Goal: Transaction & Acquisition: Purchase product/service

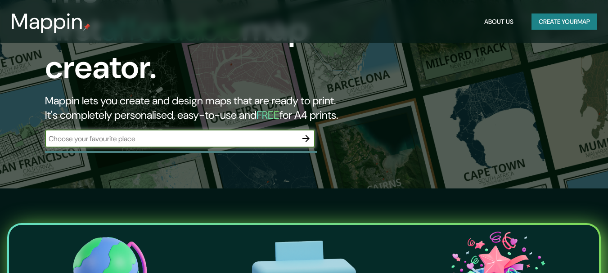
scroll to position [90, 0]
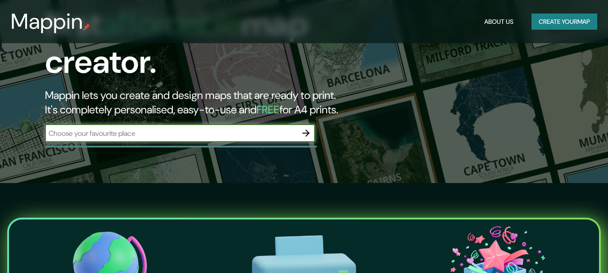
click at [261, 128] on input "text" at bounding box center [171, 133] width 252 height 10
click at [230, 128] on input "text" at bounding box center [171, 133] width 252 height 10
type input "lima [GEOGRAPHIC_DATA]"
click at [305, 128] on icon "button" at bounding box center [306, 133] width 11 height 11
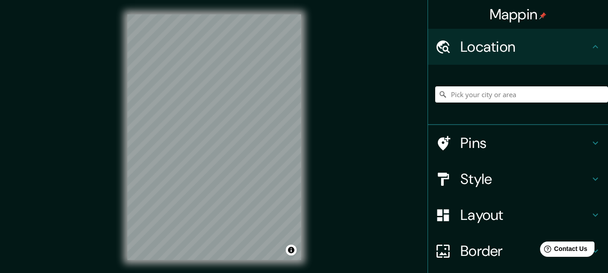
click at [587, 53] on div "Location" at bounding box center [518, 47] width 180 height 36
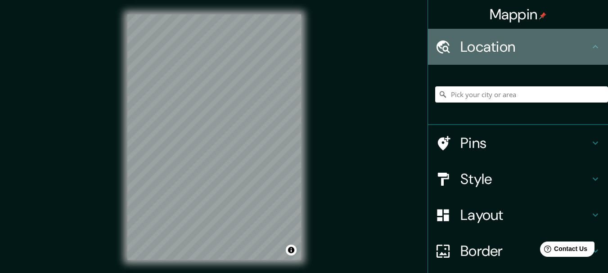
click at [591, 50] on icon at bounding box center [595, 46] width 11 height 11
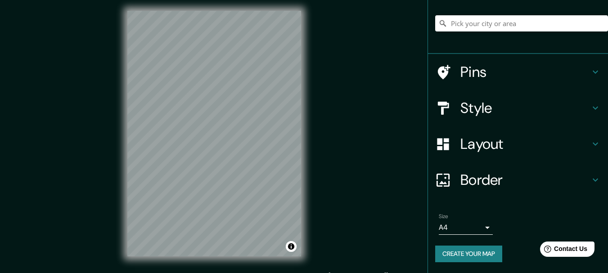
scroll to position [16, 0]
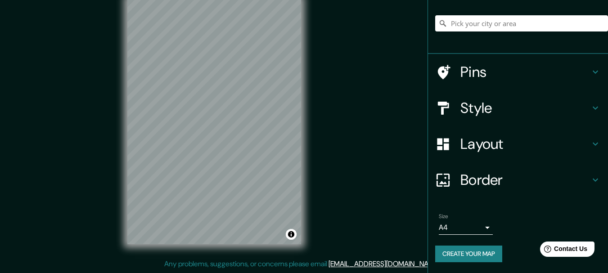
click at [519, 79] on h4 "Pins" at bounding box center [525, 72] width 130 height 18
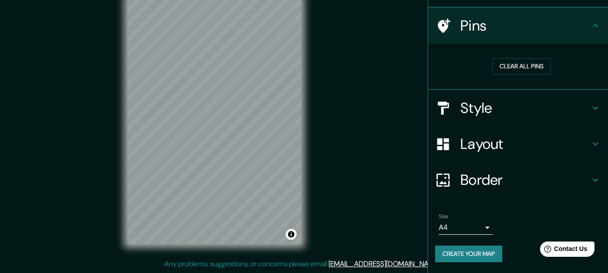
scroll to position [58, 0]
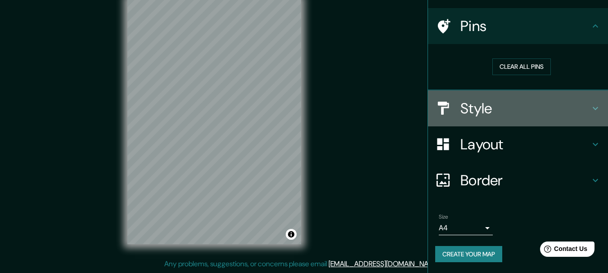
click at [520, 104] on h4 "Style" at bounding box center [525, 108] width 130 height 18
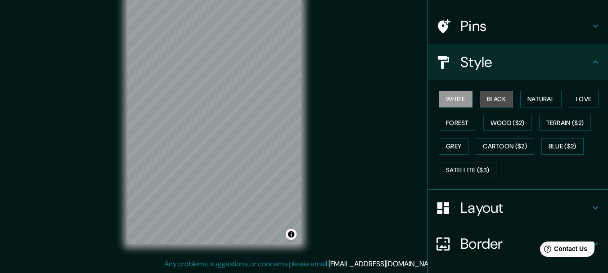
click at [490, 101] on button "Black" at bounding box center [497, 99] width 34 height 17
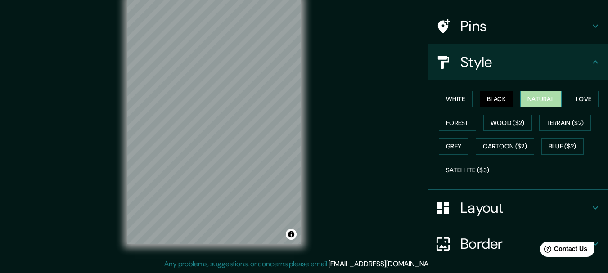
click at [536, 98] on button "Natural" at bounding box center [540, 99] width 41 height 17
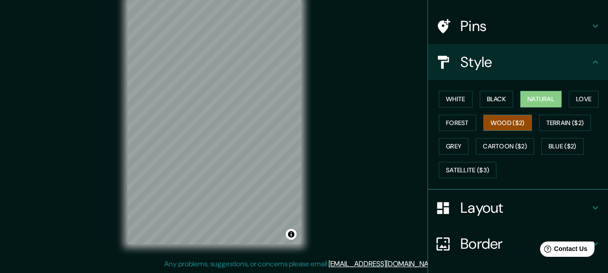
click at [508, 126] on button "Wood ($2)" at bounding box center [507, 123] width 49 height 17
click at [451, 146] on button "Grey" at bounding box center [454, 146] width 30 height 17
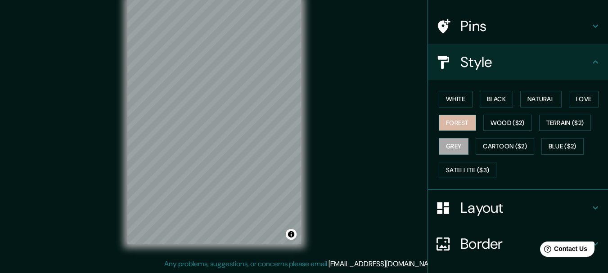
click at [453, 127] on button "Forest" at bounding box center [457, 123] width 37 height 17
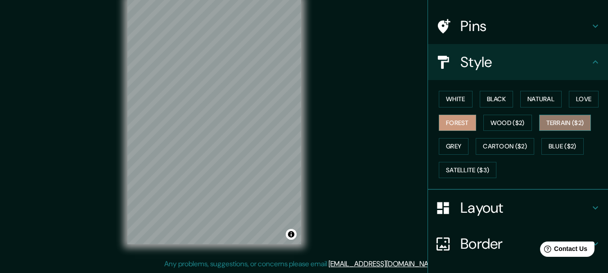
click at [558, 129] on button "Terrain ($2)" at bounding box center [565, 123] width 52 height 17
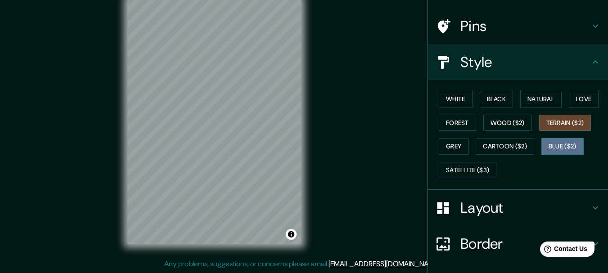
click at [558, 144] on button "Blue ($2)" at bounding box center [563, 146] width 42 height 17
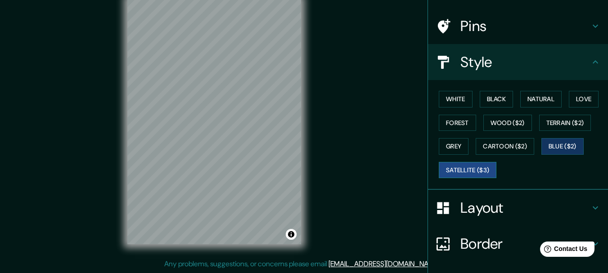
click at [458, 167] on button "Satellite ($3)" at bounding box center [468, 170] width 58 height 17
click at [489, 98] on button "Black" at bounding box center [497, 99] width 34 height 17
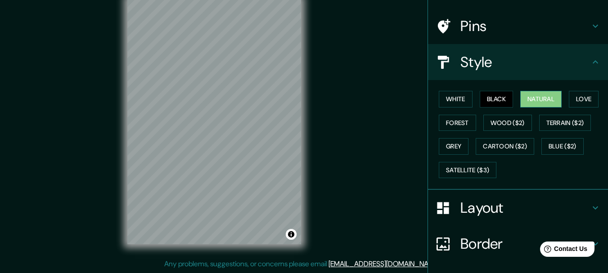
click at [535, 97] on button "Natural" at bounding box center [540, 99] width 41 height 17
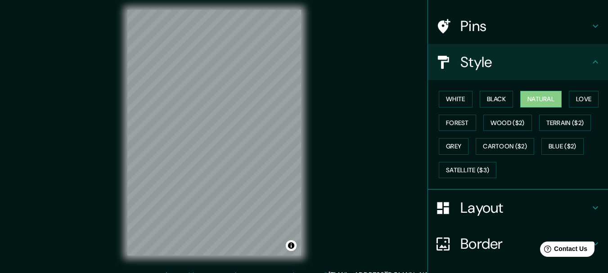
scroll to position [0, 0]
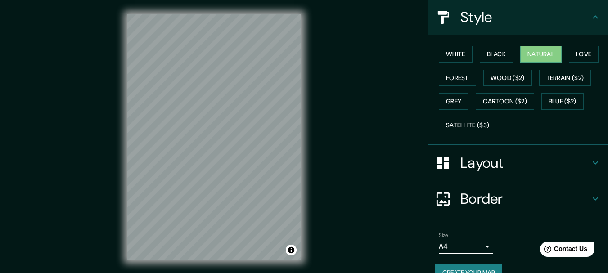
click at [511, 201] on h4 "Border" at bounding box center [525, 199] width 130 height 18
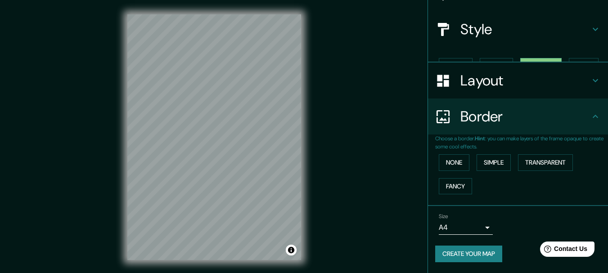
scroll to position [75, 0]
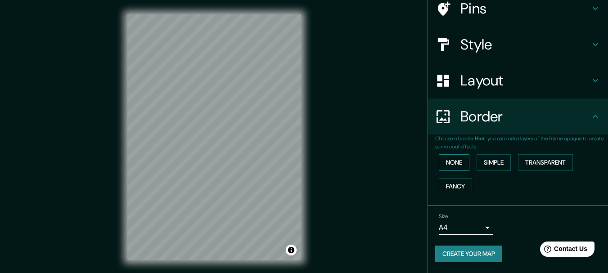
click at [458, 163] on button "None" at bounding box center [454, 162] width 31 height 17
click at [506, 160] on button "Simple" at bounding box center [494, 162] width 34 height 17
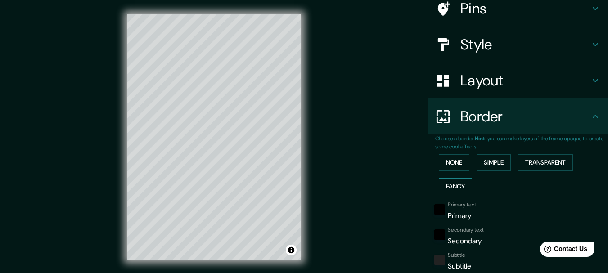
click at [451, 191] on button "Fancy" at bounding box center [455, 186] width 33 height 17
click at [451, 167] on button "None" at bounding box center [454, 162] width 31 height 17
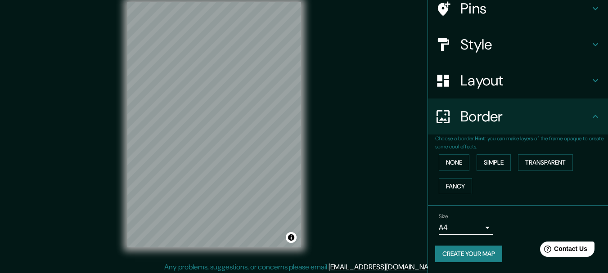
scroll to position [16, 0]
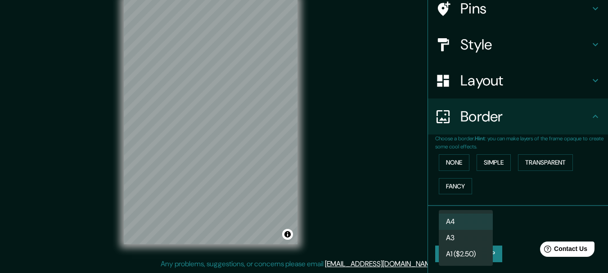
click at [471, 224] on body "Mappin Location Pins Style Layout Border Choose a border. Hint : you can make l…" at bounding box center [304, 120] width 608 height 273
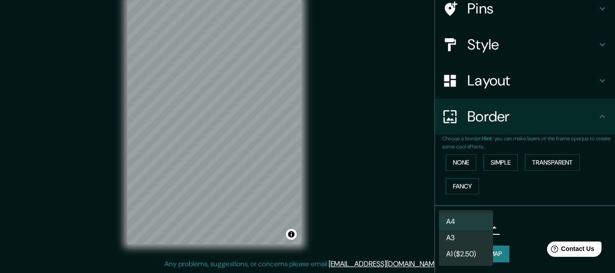
click at [473, 235] on li "A3" at bounding box center [466, 238] width 54 height 16
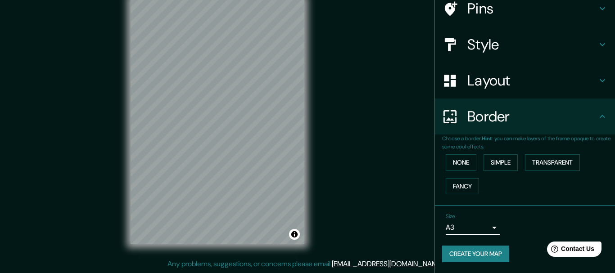
click at [472, 226] on body "Mappin Location Pins Style Layout Border Choose a border. Hint : you can make l…" at bounding box center [307, 120] width 615 height 273
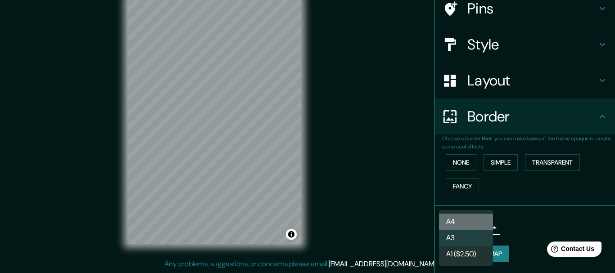
click at [470, 217] on li "A4" at bounding box center [466, 222] width 54 height 16
type input "single"
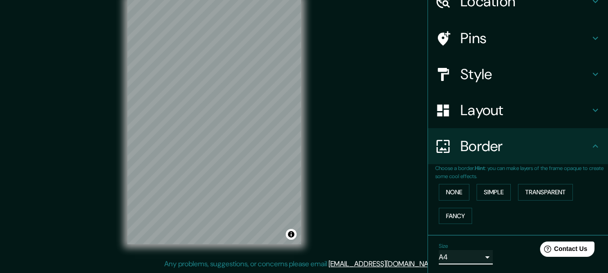
scroll to position [30, 0]
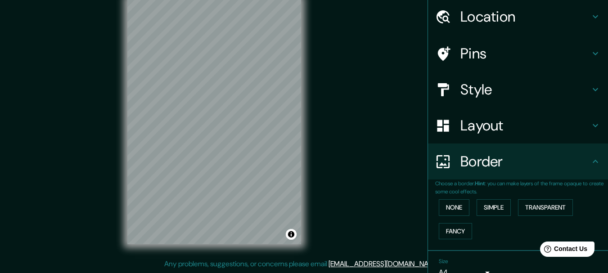
click at [571, 137] on div "Layout" at bounding box center [518, 126] width 180 height 36
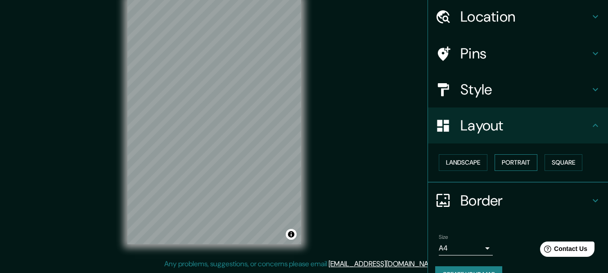
click at [501, 163] on button "Portrait" at bounding box center [516, 162] width 43 height 17
click at [558, 163] on button "Square" at bounding box center [564, 162] width 38 height 17
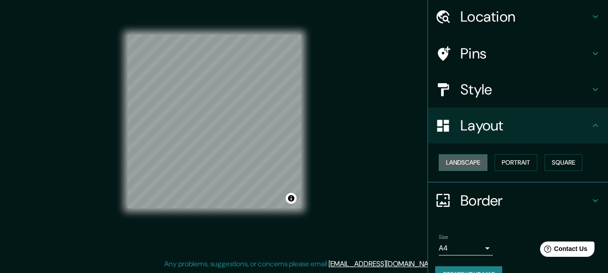
click at [459, 162] on button "Landscape" at bounding box center [463, 162] width 49 height 17
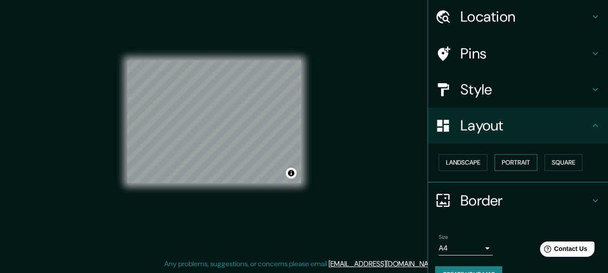
click at [502, 159] on button "Portrait" at bounding box center [516, 162] width 43 height 17
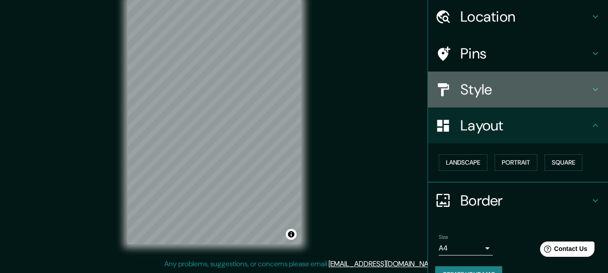
click at [491, 97] on h4 "Style" at bounding box center [525, 90] width 130 height 18
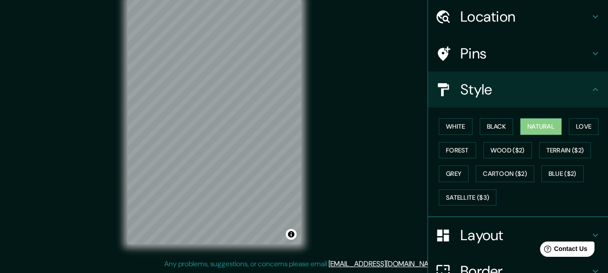
click at [496, 62] on h4 "Pins" at bounding box center [525, 54] width 130 height 18
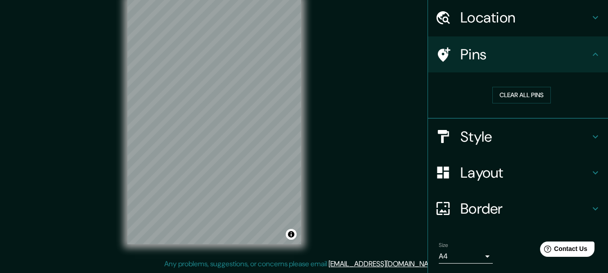
scroll to position [0, 0]
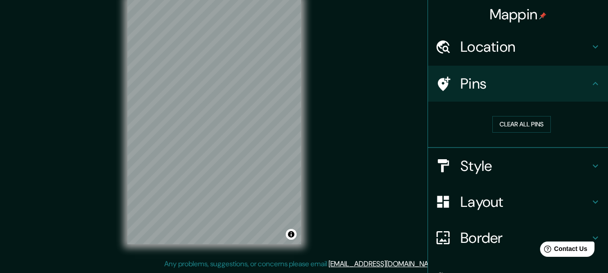
click at [528, 44] on h4 "Location" at bounding box center [525, 47] width 130 height 18
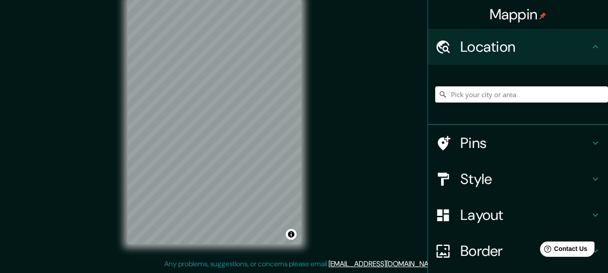
click at [494, 101] on input "Pick your city or area" at bounding box center [521, 94] width 173 height 16
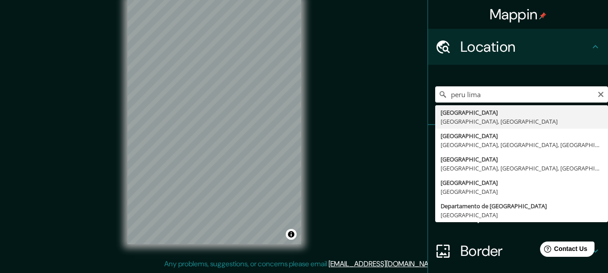
type input "[GEOGRAPHIC_DATA], [GEOGRAPHIC_DATA], [GEOGRAPHIC_DATA]"
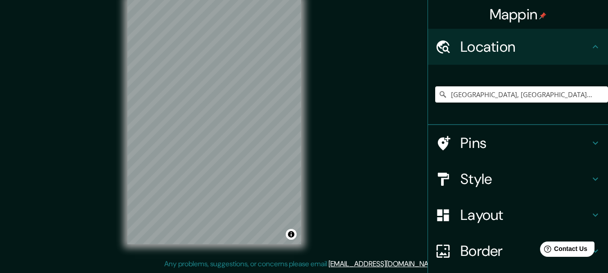
click at [484, 134] on div "Pins" at bounding box center [518, 143] width 180 height 36
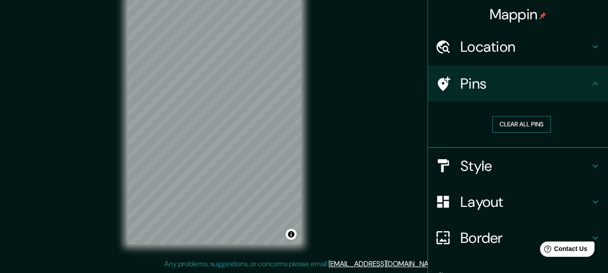
click at [505, 129] on button "Clear all pins" at bounding box center [521, 124] width 59 height 17
click at [305, 104] on div "© Mapbox © OpenStreetMap Improve this map" at bounding box center [214, 121] width 203 height 275
